Goal: Task Accomplishment & Management: Use online tool/utility

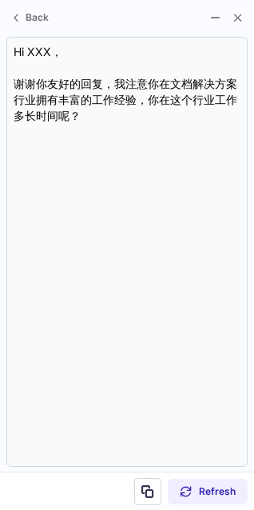
scroll to position [373, 254]
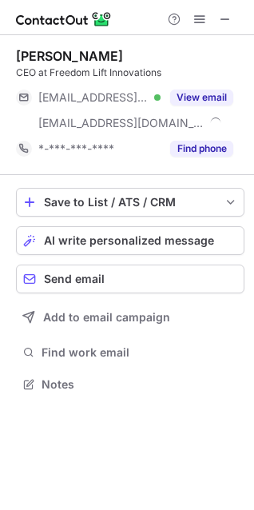
scroll to position [373, 254]
click at [61, 240] on span "AI write personalized message" at bounding box center [129, 240] width 170 height 13
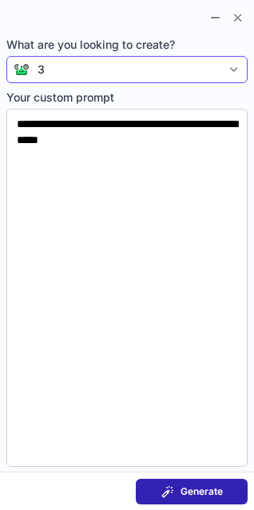
click at [100, 76] on div "3" at bounding box center [126, 69] width 192 height 16
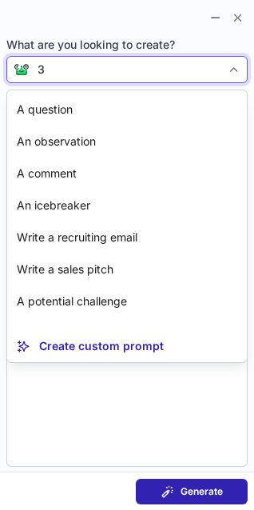
scroll to position [144, 0]
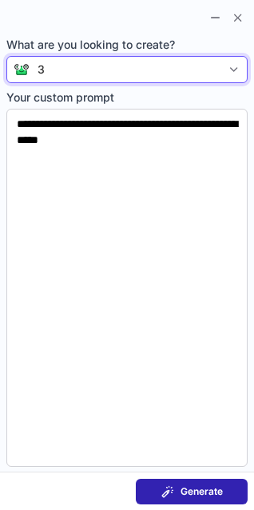
click at [93, 63] on div "3" at bounding box center [126, 69] width 192 height 16
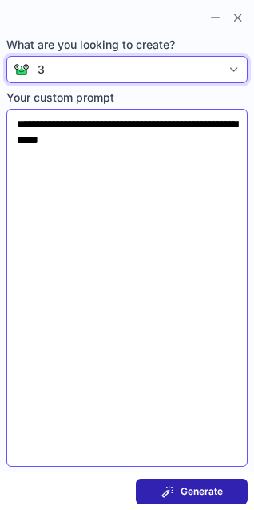
scroll to position [347, 254]
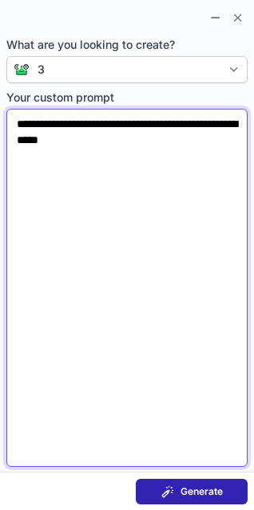
drag, startPoint x: 62, startPoint y: 125, endPoint x: 148, endPoint y: 124, distance: 85.5
click at [148, 124] on textarea "**********" at bounding box center [126, 288] width 241 height 358
click at [203, 117] on textarea "**********" at bounding box center [126, 288] width 241 height 358
click at [81, 175] on textarea "**********" at bounding box center [126, 288] width 241 height 358
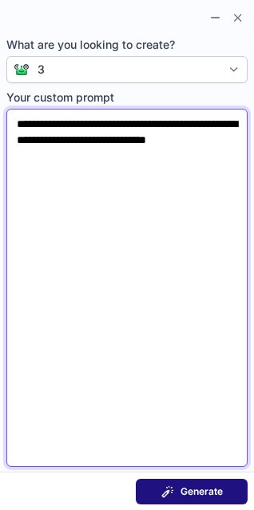
type textarea "**********"
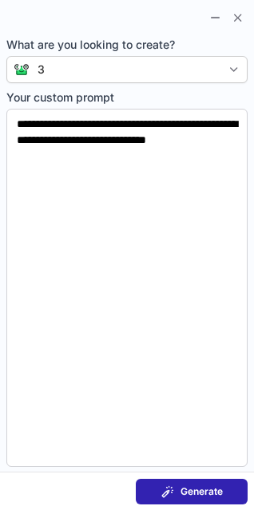
click at [185, 490] on span "Generate" at bounding box center [201, 491] width 42 height 13
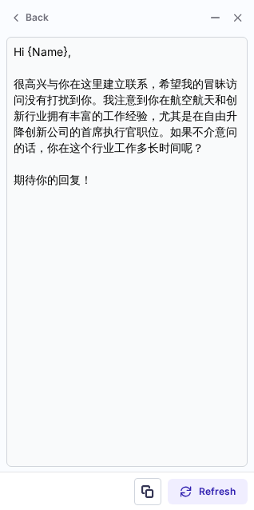
drag, startPoint x: 89, startPoint y: 10, endPoint x: 87, endPoint y: 26, distance: 16.8
click at [89, 10] on section "Back" at bounding box center [127, 16] width 254 height 32
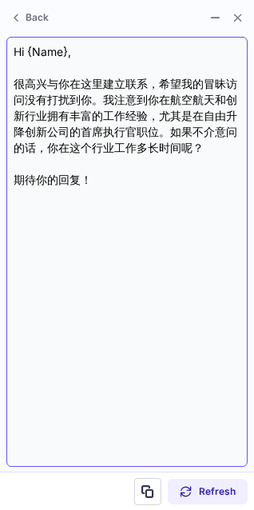
click at [61, 253] on div "Hi {Name}, 很高兴与你在这里建立联系，希望我的冒昧访问没有打扰到你。我注意到你在航空航天和创新行业拥有丰富的工作经验，尤其是在自由升降创新公司的首席…" at bounding box center [127, 251] width 227 height 415
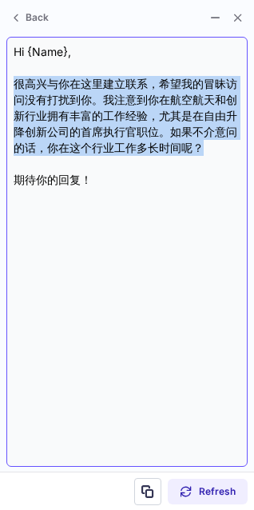
drag, startPoint x: 14, startPoint y: 76, endPoint x: 208, endPoint y: 149, distance: 207.5
click at [208, 149] on div "Hi {Name}, 很高兴与你在这里建立联系，希望我的冒昧访问没有打扰到你。我注意到你在航空航天和创新行业拥有丰富的工作经验，尤其是在自由升降创新公司的首席…" at bounding box center [127, 251] width 227 height 415
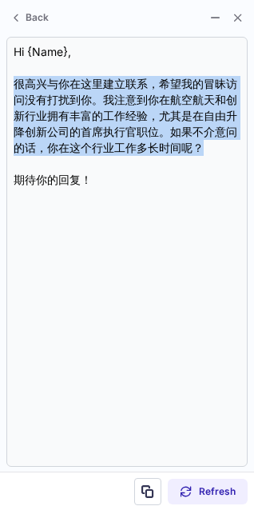
copy div "很高兴与你在这里建立联系，希望我的冒昧访问没有打扰到你。我注意到你在航空航天和创新行业拥有丰富的工作经验，尤其是在自由升降创新公司的首席执行官职位。如果不介意…"
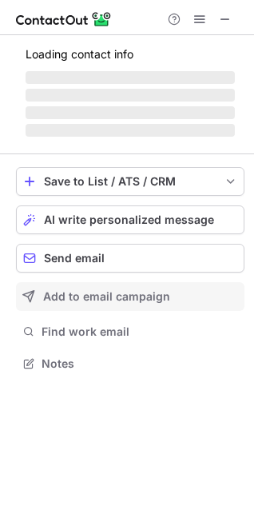
scroll to position [362, 254]
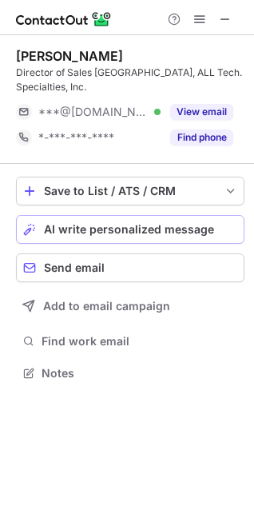
click at [131, 238] on button "AI write personalized message" at bounding box center [130, 229] width 228 height 29
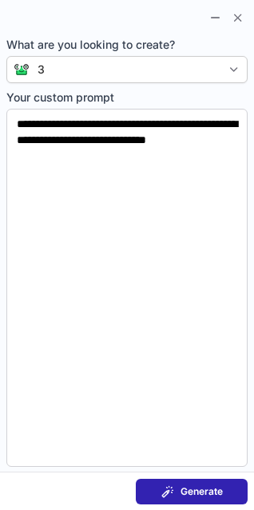
click at [195, 486] on span "Generate" at bounding box center [201, 491] width 42 height 13
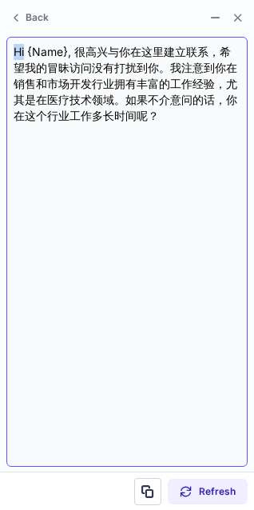
drag, startPoint x: 10, startPoint y: 50, endPoint x: 25, endPoint y: 50, distance: 14.4
click at [25, 50] on div "Hi {Name}, 很高兴与你在这里建立联系，希望我的冒昧访问没有打扰到你。我注意到你在销售和市场开发行业拥有丰富的工作经验，尤其是在医疗技术领域。如果不介…" at bounding box center [126, 252] width 241 height 430
drag, startPoint x: 78, startPoint y: 50, endPoint x: 141, endPoint y: 54, distance: 62.4
click at [141, 54] on div "Hi {Name}, 很高兴与你在这里建立联系，希望我的冒昧访问没有打扰到你。我注意到你在销售和市场开发行业拥有丰富的工作经验，尤其是在医疗技术领域。如果不介…" at bounding box center [127, 251] width 227 height 415
click at [114, 58] on div "Hi {Name}, 很高兴与你在这里建立联系，希望我的冒昧访问没有打扰到你。我注意到你在销售和市场开发行业拥有丰富的工作经验，尤其是在医疗技术领域。如果不介…" at bounding box center [127, 251] width 227 height 415
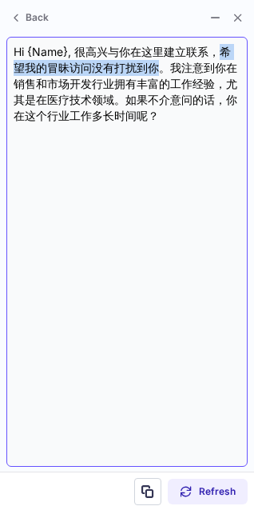
drag, startPoint x: 216, startPoint y: 47, endPoint x: 161, endPoint y: 66, distance: 58.3
click at [161, 66] on div "Hi {Name}, 很高兴与你在这里建立联系，希望我的冒昧访问没有打扰到你。我注意到你在销售和市场开发行业拥有丰富的工作经验，尤其是在医疗技术领域。如果不介…" at bounding box center [127, 251] width 227 height 415
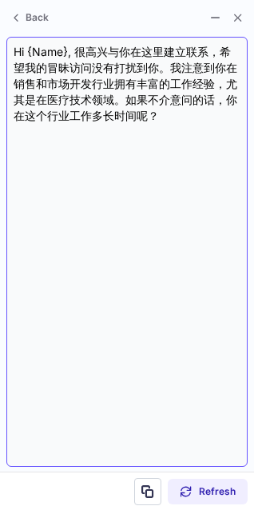
click at [59, 102] on div "Hi {Name}, 很高兴与你在这里建立联系，希望我的冒昧访问没有打扰到你。我注意到你在销售和市场开发行业拥有丰富的工作经验，尤其是在医疗技术领域。如果不介…" at bounding box center [127, 251] width 227 height 415
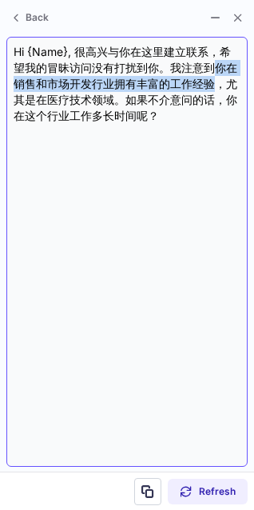
drag, startPoint x: 218, startPoint y: 66, endPoint x: 208, endPoint y: 88, distance: 23.6
click at [210, 82] on div "Hi {Name}, 很高兴与你在这里建立联系，希望我的冒昧访问没有打扰到你。我注意到你在销售和市场开发行业拥有丰富的工作经验，尤其是在医疗技术领域。如果不介…" at bounding box center [127, 251] width 227 height 415
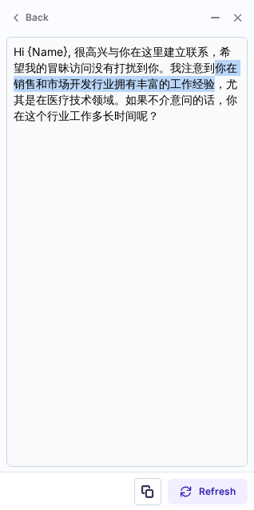
copy div "你在销售和市场开发行业拥有丰富的工作经验"
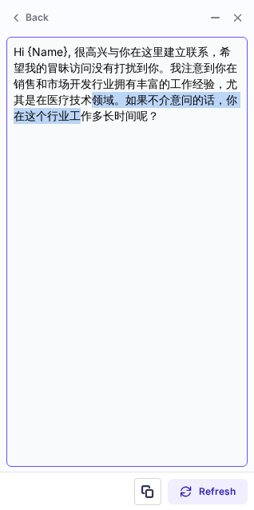
drag, startPoint x: 90, startPoint y: 101, endPoint x: 85, endPoint y: 123, distance: 23.1
click at [85, 123] on div "Hi {Name}, 很高兴与你在这里建立联系，希望我的冒昧访问没有打扰到你。我注意到你在销售和市场开发行业拥有丰富的工作经验，尤其是在医疗技术领域。如果不介…" at bounding box center [127, 251] width 227 height 415
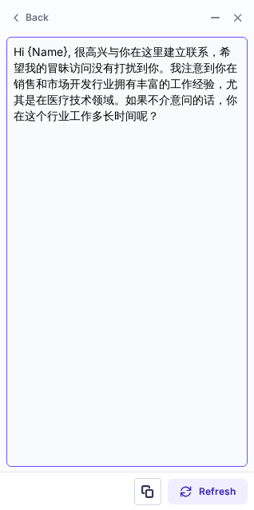
click at [136, 108] on div "Hi {Name}, 很高兴与你在这里建立联系，希望我的冒昧访问没有打扰到你。我注意到你在销售和市场开发行业拥有丰富的工作经验，尤其是在医疗技术领域。如果不介…" at bounding box center [127, 251] width 227 height 415
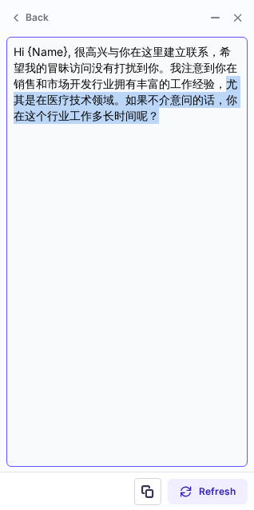
drag, startPoint x: 228, startPoint y: 83, endPoint x: 226, endPoint y: 113, distance: 29.6
click at [226, 113] on div "Hi {Name}, 很高兴与你在这里建立联系，希望我的冒昧访问没有打扰到你。我注意到你在销售和市场开发行业拥有丰富的工作经验，尤其是在医疗技术领域。如果不介…" at bounding box center [127, 251] width 227 height 415
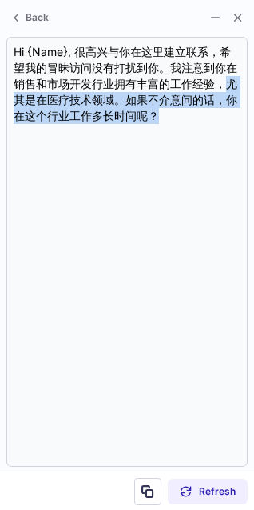
copy div "尤其是在医疗技术领域。如果不介意问的话，你在这个行业工作多长时间呢？"
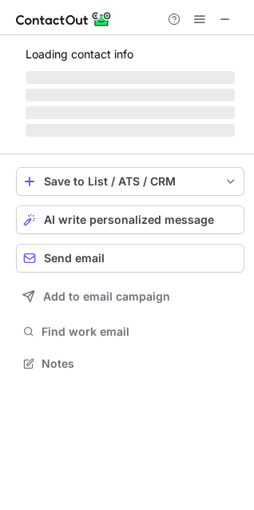
scroll to position [362, 254]
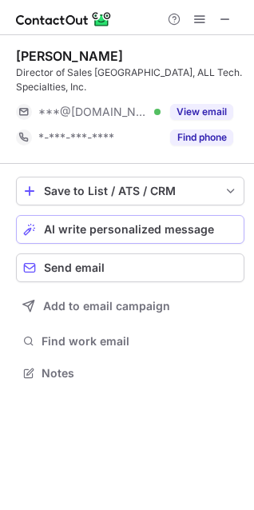
click at [123, 233] on span "AI write personalized message" at bounding box center [129, 229] width 170 height 13
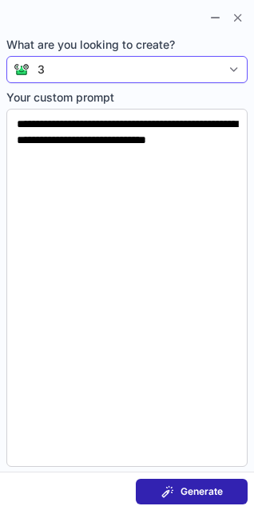
click at [115, 67] on div "3" at bounding box center [126, 69] width 192 height 16
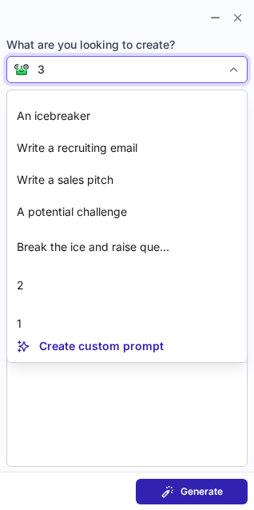
scroll to position [0, 0]
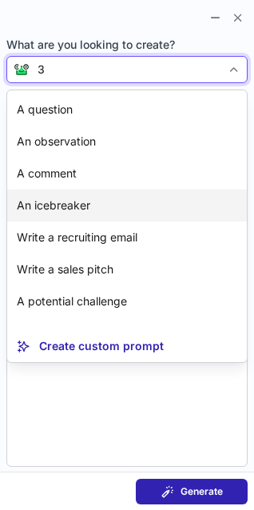
click at [69, 203] on p "An icebreaker" at bounding box center [53, 205] width 73 height 16
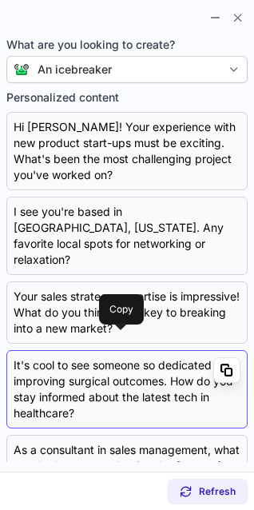
click at [213, 357] on button "Copy" at bounding box center [226, 370] width 27 height 26
